Goal: Transaction & Acquisition: Subscribe to service/newsletter

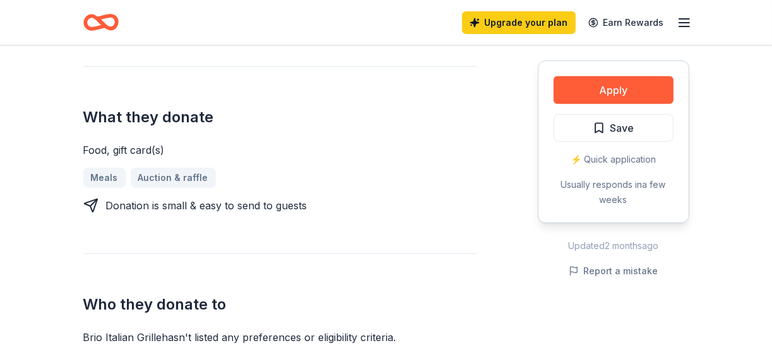
scroll to position [376, 0]
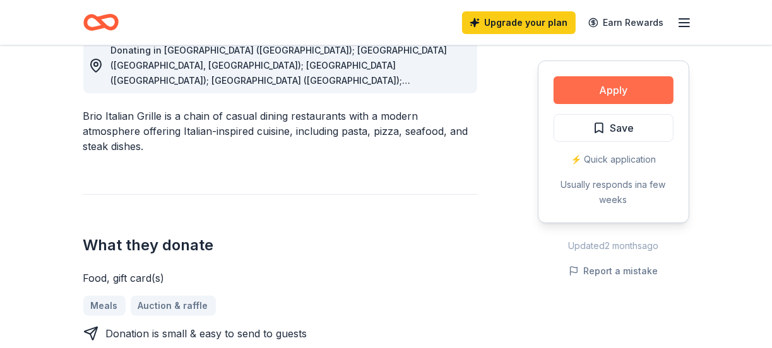
click at [612, 89] on button "Apply" at bounding box center [613, 90] width 120 height 28
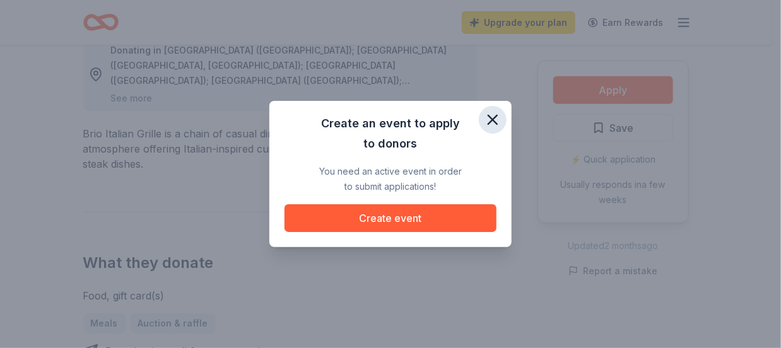
click at [490, 115] on icon "button" at bounding box center [493, 120] width 18 height 18
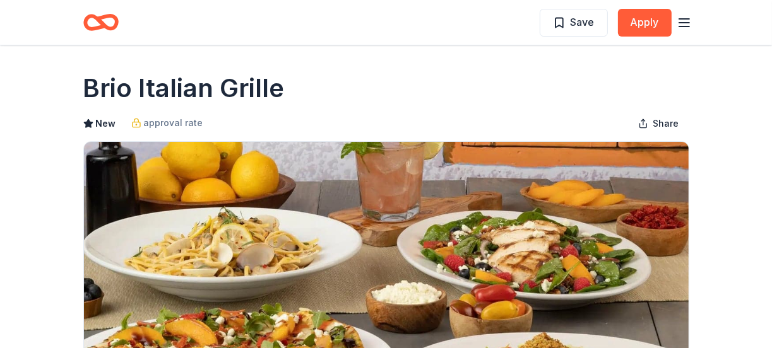
click at [678, 21] on icon "button" at bounding box center [683, 22] width 15 height 15
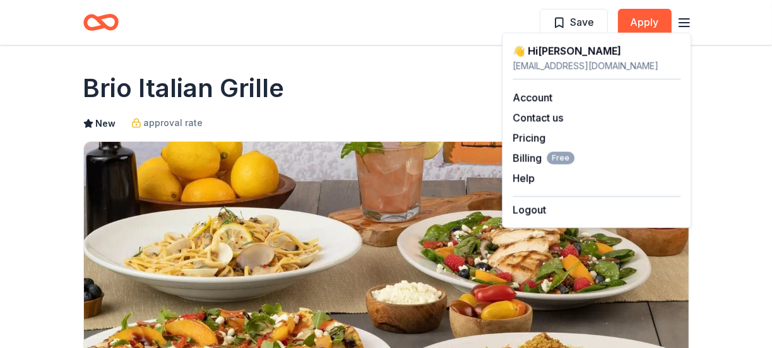
click at [610, 63] on div "[EMAIL_ADDRESS][DOMAIN_NAME]" at bounding box center [596, 66] width 168 height 15
click at [680, 67] on div "[EMAIL_ADDRESS][DOMAIN_NAME]" at bounding box center [596, 66] width 168 height 15
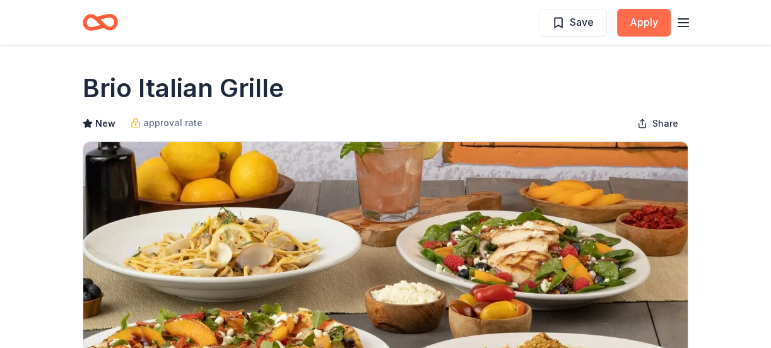
click at [652, 21] on button "Apply" at bounding box center [644, 23] width 54 height 28
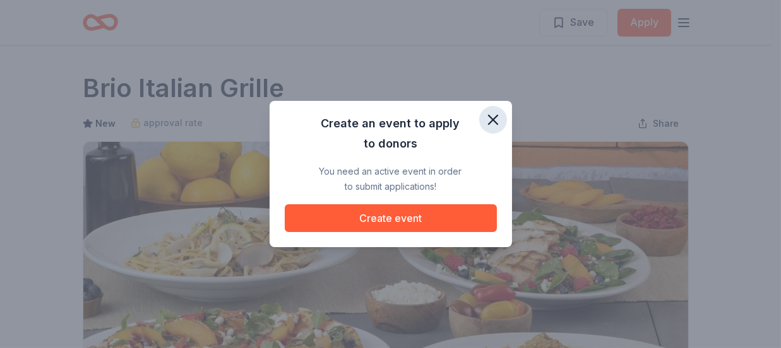
click at [490, 117] on icon "button" at bounding box center [492, 119] width 9 height 9
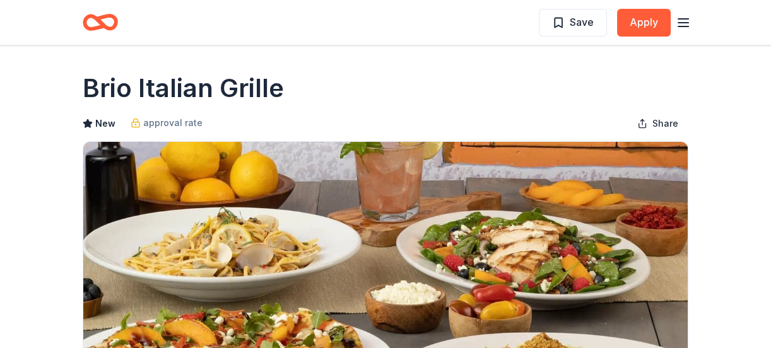
click at [687, 19] on line "button" at bounding box center [683, 19] width 10 height 0
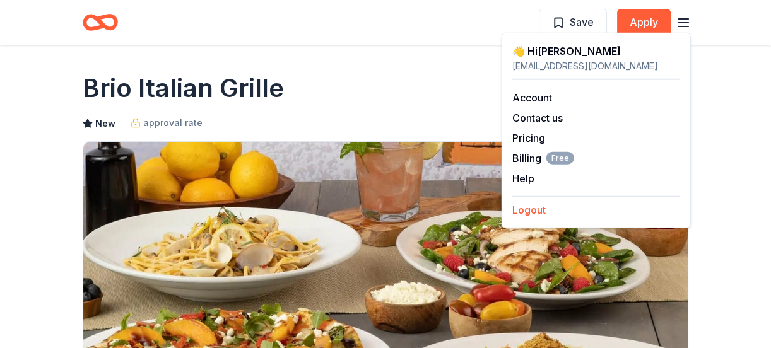
click at [532, 209] on button "Logout" at bounding box center [528, 210] width 33 height 15
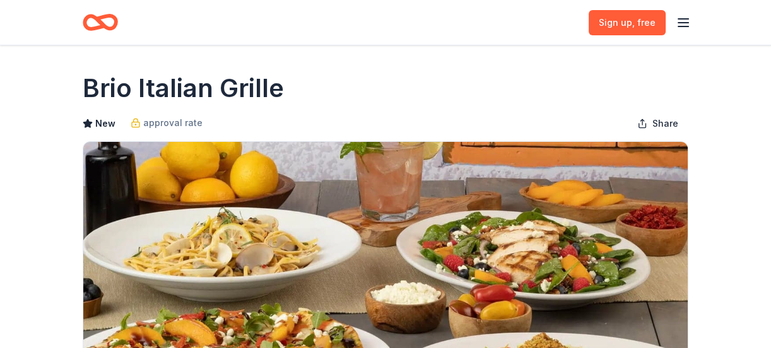
click at [686, 16] on icon "button" at bounding box center [683, 22] width 15 height 15
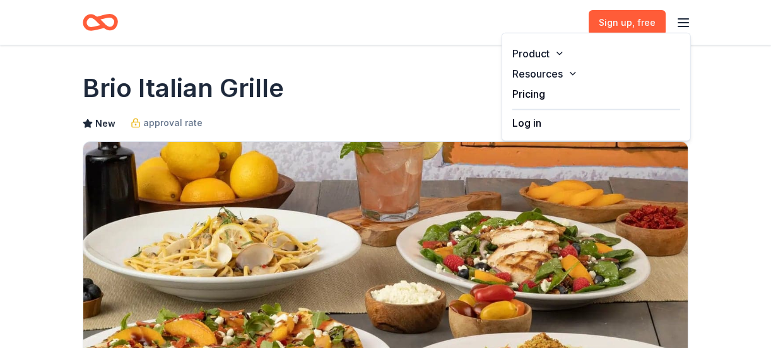
click at [536, 124] on button "Log in" at bounding box center [526, 122] width 29 height 15
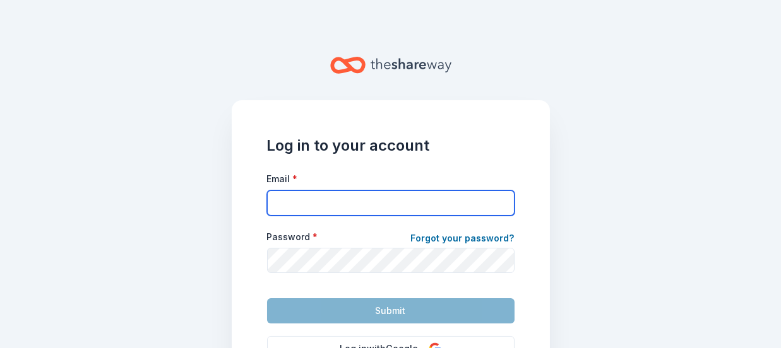
type input "[EMAIL_ADDRESS][DOMAIN_NAME]"
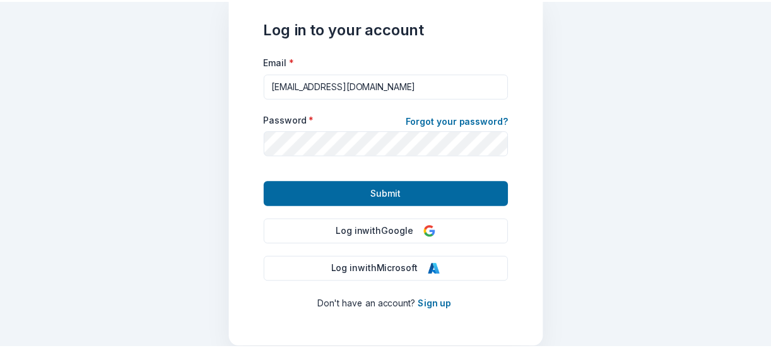
scroll to position [162, 0]
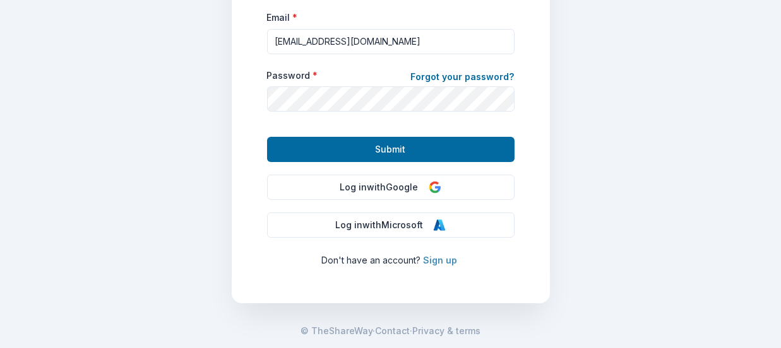
click at [446, 261] on link "Sign up" at bounding box center [440, 260] width 34 height 11
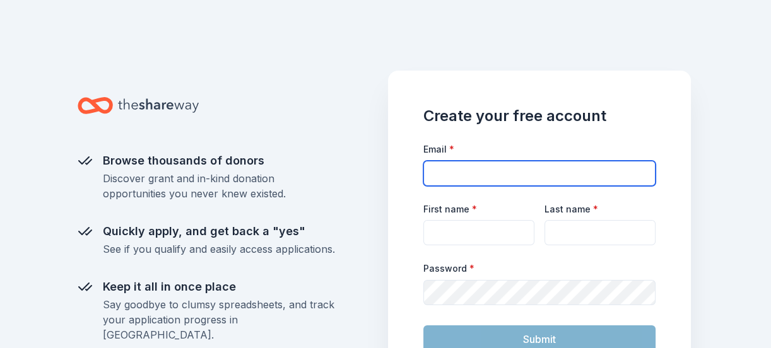
click at [453, 174] on input "Email *" at bounding box center [539, 173] width 232 height 25
type input "[PERSON_NAME][EMAIL_ADDRESS][PERSON_NAME][DOMAIN_NAME]"
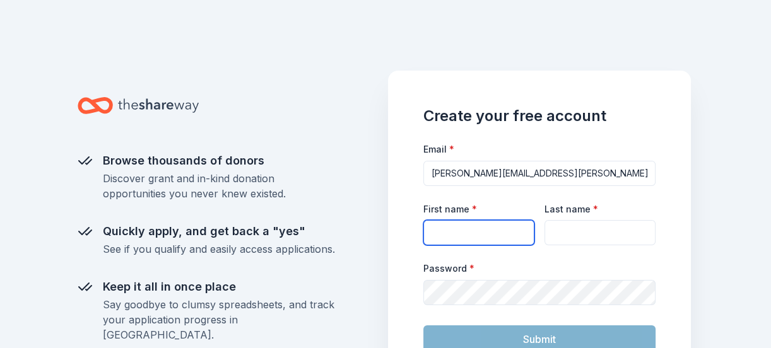
click at [526, 241] on input "First name *" at bounding box center [478, 232] width 111 height 25
type input "[PERSON_NAME]"
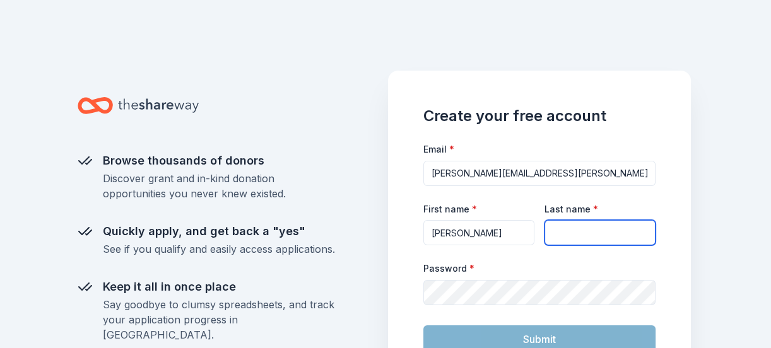
type input "Hadhazy"
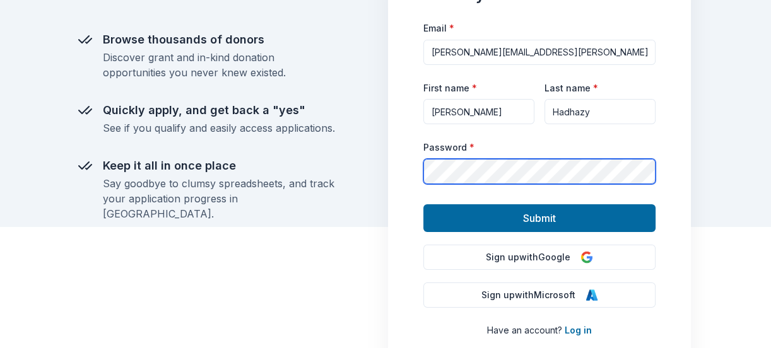
scroll to position [125, 0]
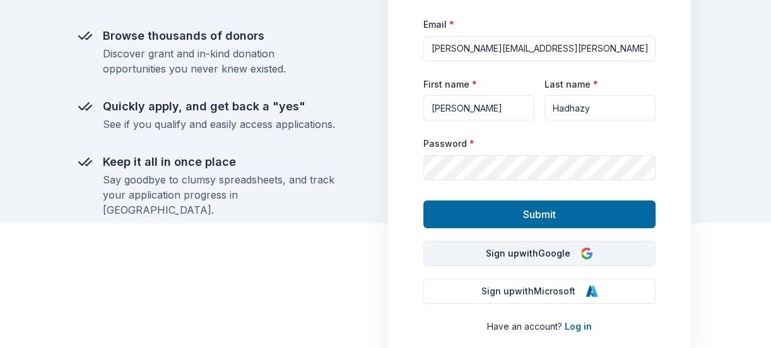
click at [425, 249] on button "Sign up with Google" at bounding box center [539, 253] width 232 height 25
